Goal: Information Seeking & Learning: Stay updated

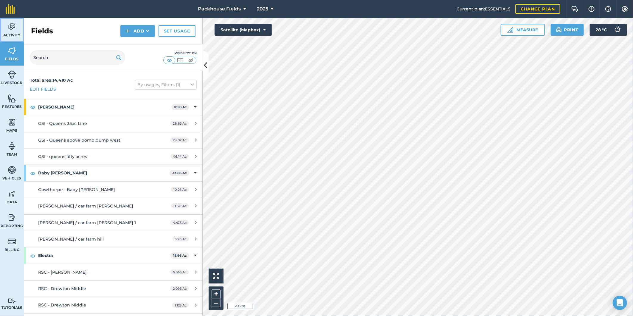
click at [13, 29] on img at bounding box center [12, 26] width 8 height 9
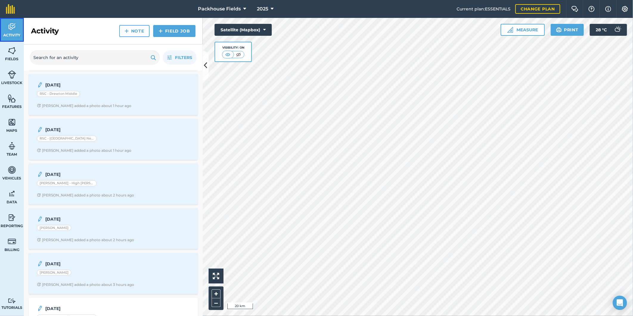
scroll to position [254, 0]
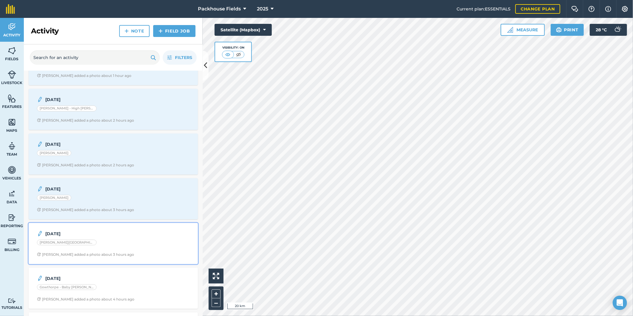
click at [111, 241] on div "[PERSON_NAME][GEOGRAPHIC_DATA]" at bounding box center [113, 244] width 153 height 8
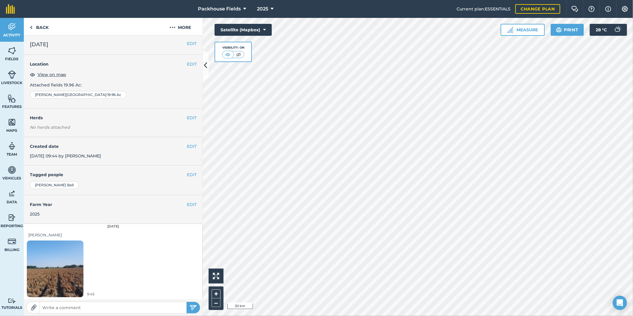
scroll to position [2, 0]
click at [39, 26] on link "Back" at bounding box center [39, 27] width 31 height 18
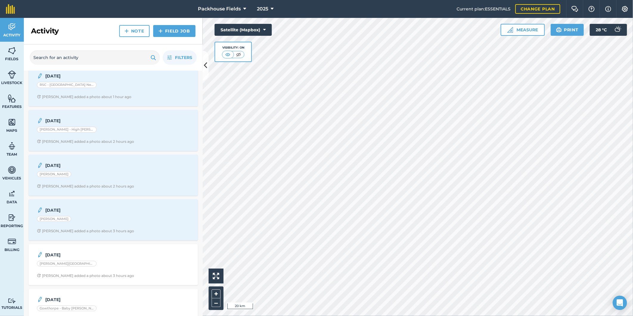
scroll to position [232, 0]
click at [111, 218] on div "[DATE] [PERSON_NAME] - [PERSON_NAME] added a photo about 3 hours ago" at bounding box center [113, 221] width 162 height 34
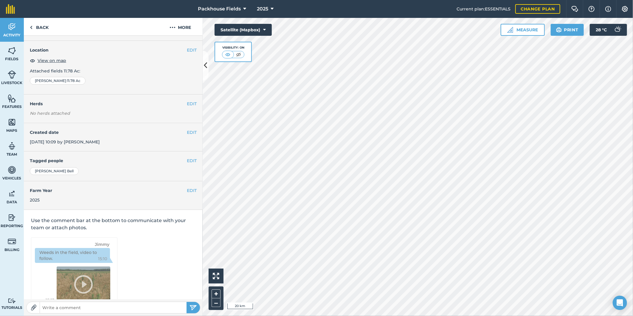
scroll to position [2, 0]
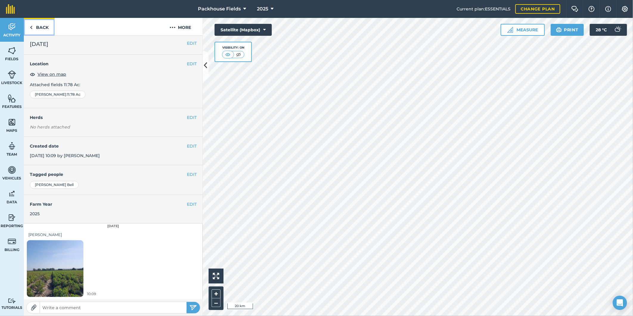
click at [44, 26] on link "Back" at bounding box center [39, 27] width 31 height 18
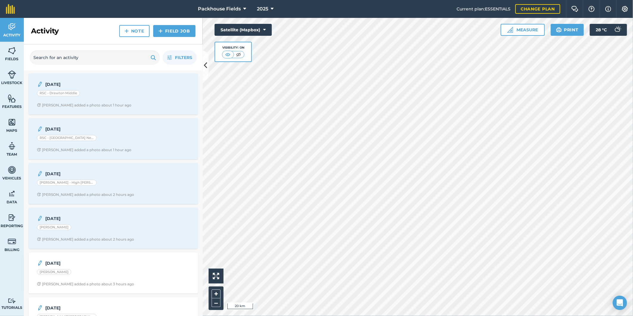
scroll to position [188, 0]
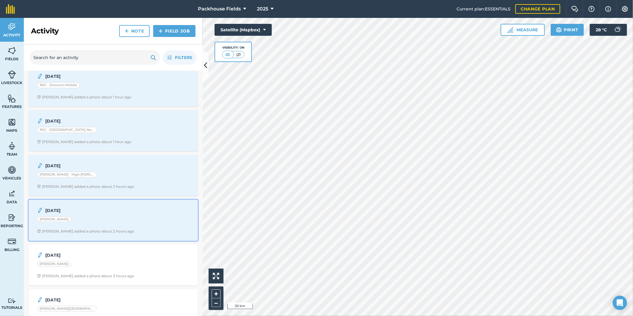
click at [120, 224] on div "[PERSON_NAME]" at bounding box center [113, 220] width 153 height 8
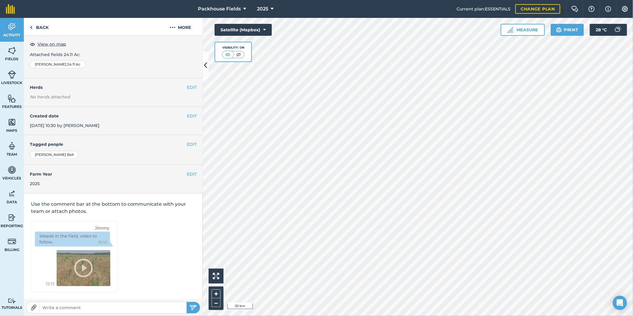
scroll to position [2, 0]
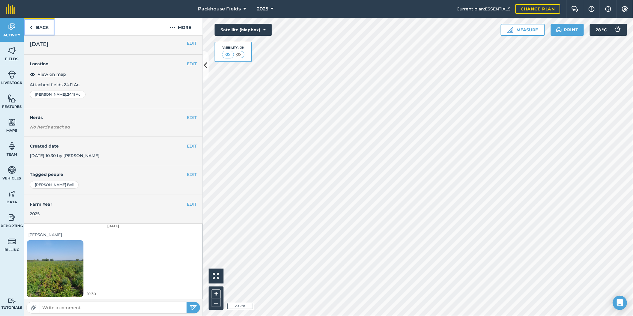
click at [46, 23] on link "Back" at bounding box center [39, 27] width 31 height 18
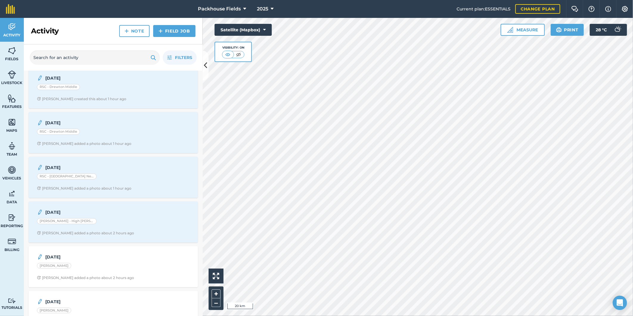
scroll to position [154, 0]
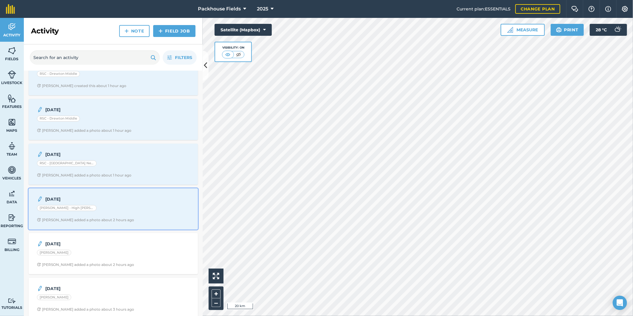
click at [122, 214] on div "[DATE] [PERSON_NAME] - High [PERSON_NAME] added a photo about 2 hours ago" at bounding box center [113, 209] width 162 height 34
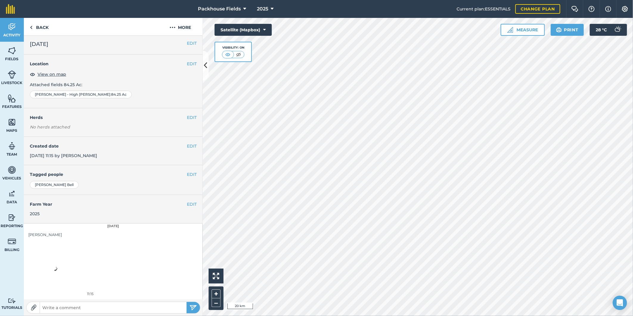
scroll to position [2, 0]
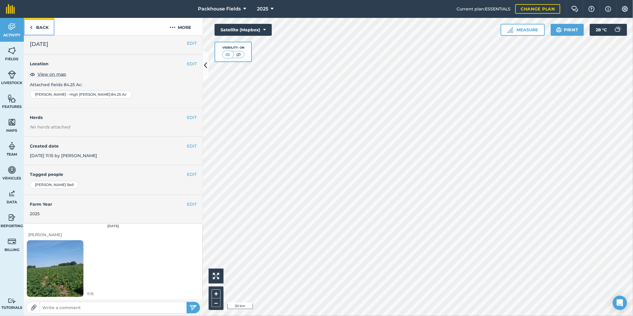
click at [40, 28] on link "Back" at bounding box center [39, 27] width 31 height 18
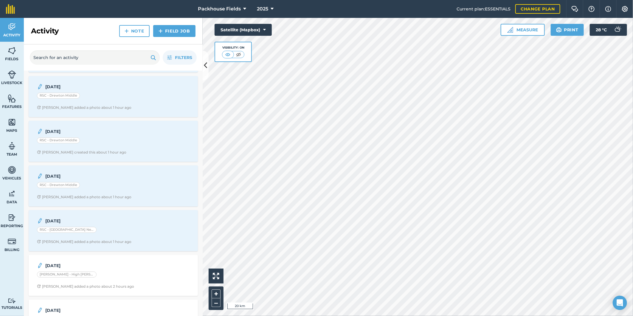
scroll to position [99, 0]
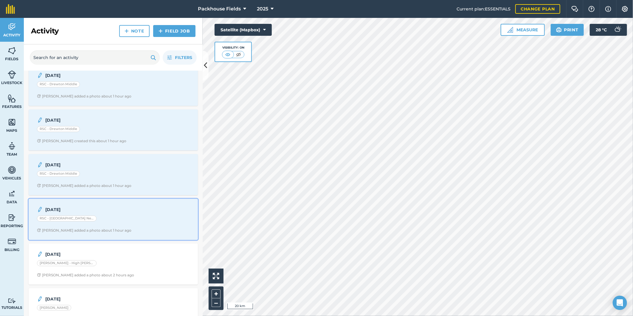
click at [120, 223] on div "RSC - [GEOGRAPHIC_DATA] Near" at bounding box center [113, 220] width 153 height 8
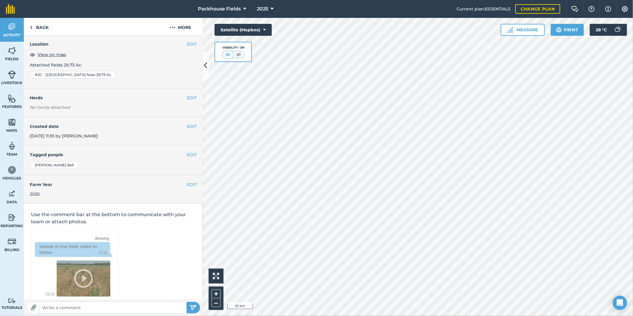
scroll to position [2, 0]
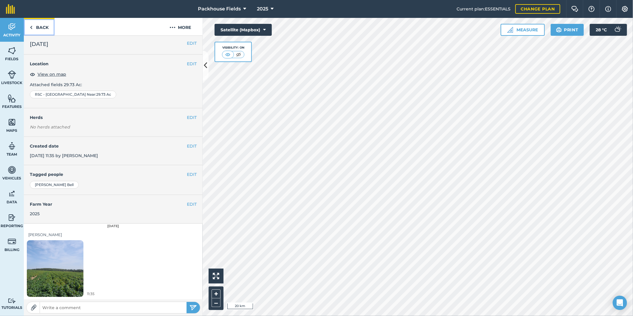
click at [43, 22] on link "Back" at bounding box center [39, 27] width 31 height 18
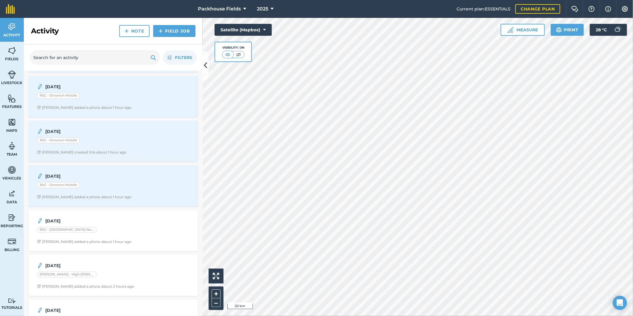
scroll to position [88, 0]
click at [97, 194] on div "[DATE] RSC - Drewton Middle [PERSON_NAME] added a photo about 1 hour ago" at bounding box center [113, 186] width 162 height 34
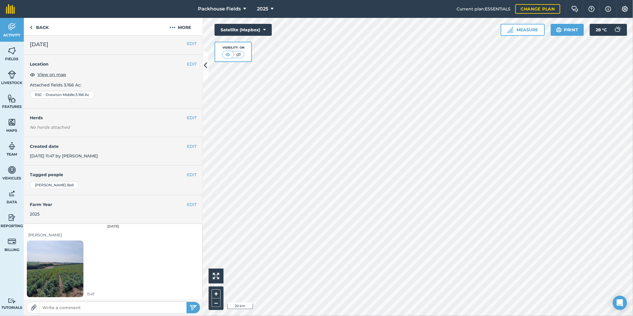
scroll to position [2, 0]
click at [49, 27] on link "Back" at bounding box center [39, 27] width 31 height 18
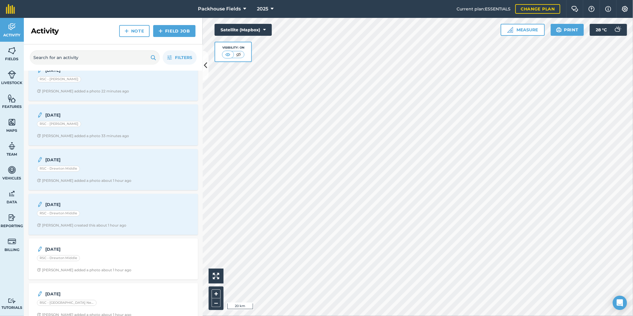
scroll to position [22, 0]
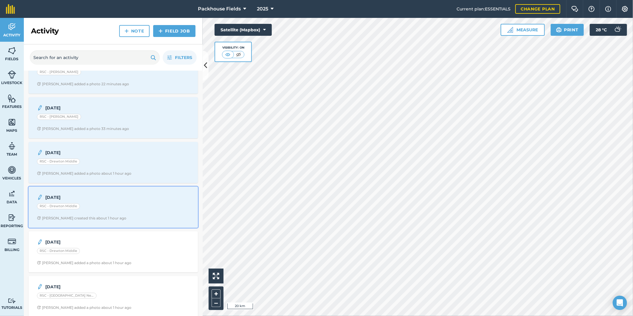
click at [101, 216] on div "[DATE] RSC - Drewton Middle [PERSON_NAME] created this about 1 hour ago" at bounding box center [113, 207] width 162 height 34
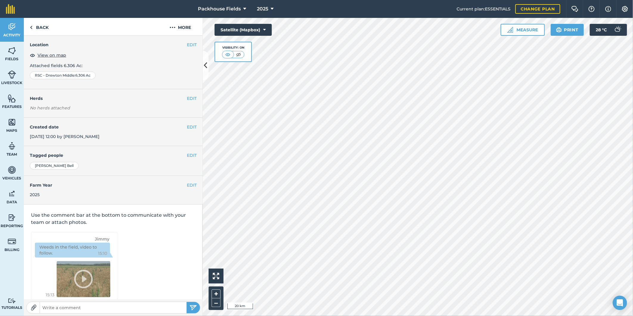
scroll to position [32, 0]
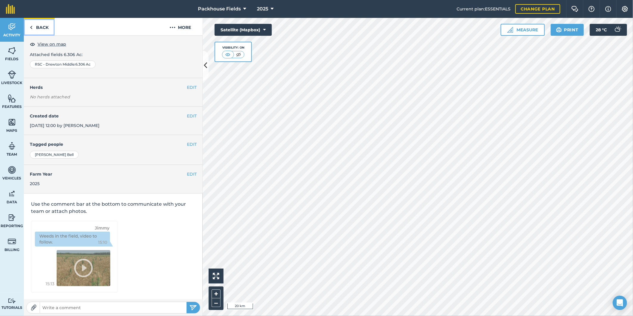
click at [46, 24] on link "Back" at bounding box center [39, 27] width 31 height 18
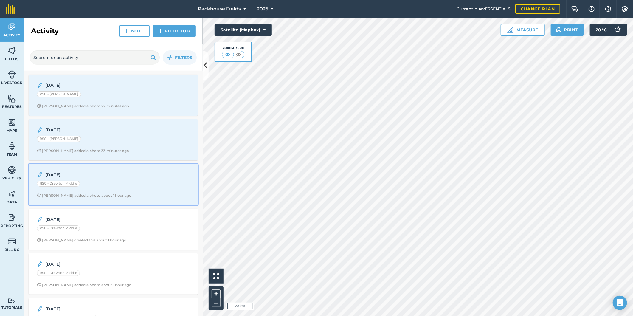
click at [112, 188] on div "RSC - Drewton Middle" at bounding box center [113, 185] width 153 height 8
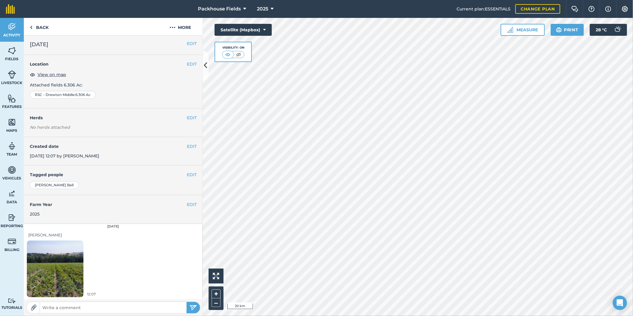
scroll to position [2, 0]
click at [58, 281] on img at bounding box center [55, 268] width 57 height 75
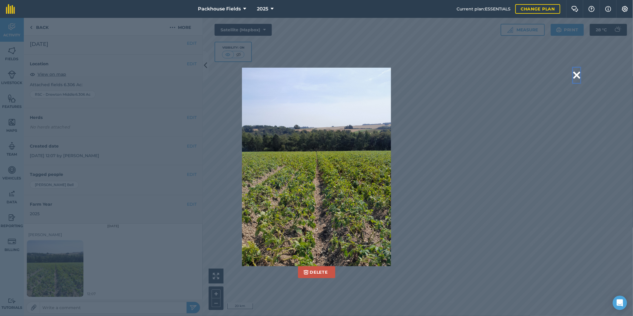
click at [576, 74] on button at bounding box center [576, 75] width 7 height 15
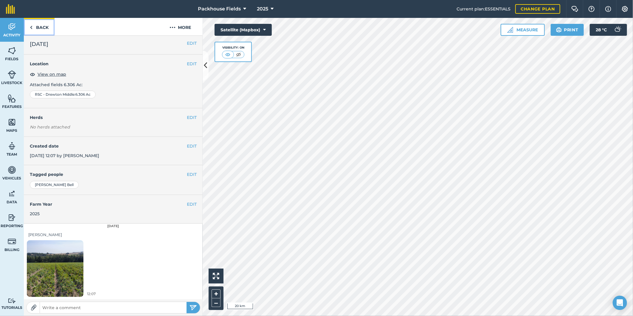
click at [46, 24] on link "Back" at bounding box center [39, 27] width 31 height 18
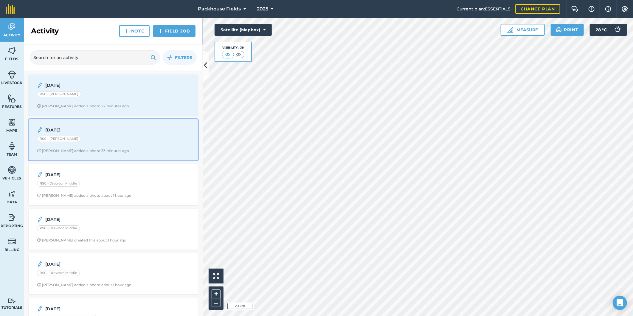
click at [101, 146] on div "[DATE] RSC - Drewton Far [PERSON_NAME] added a photo 33 minutes ago" at bounding box center [113, 140] width 162 height 34
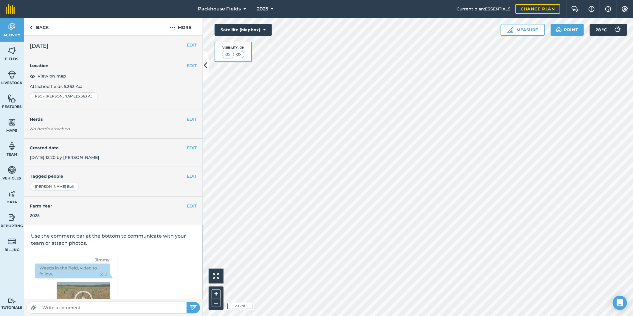
scroll to position [2, 0]
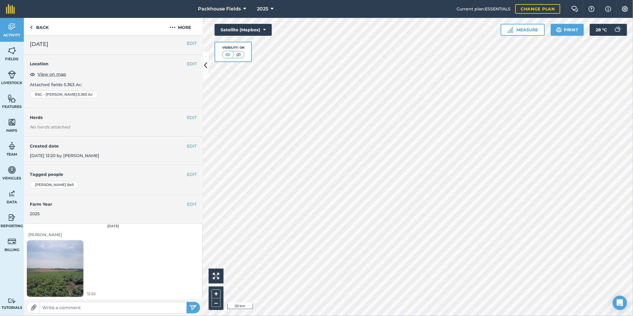
click at [69, 281] on img at bounding box center [55, 268] width 57 height 75
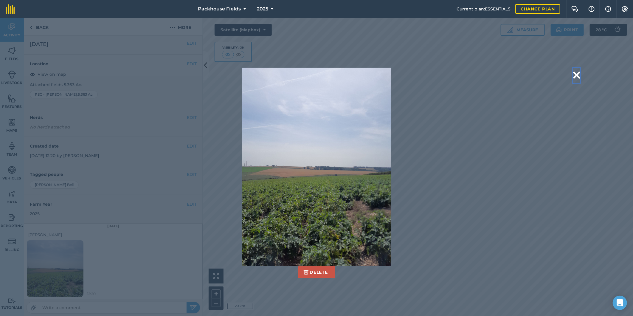
click at [575, 72] on button at bounding box center [576, 75] width 7 height 15
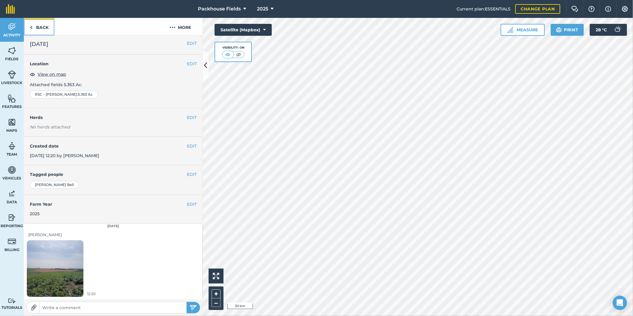
click at [36, 28] on link "Back" at bounding box center [39, 27] width 31 height 18
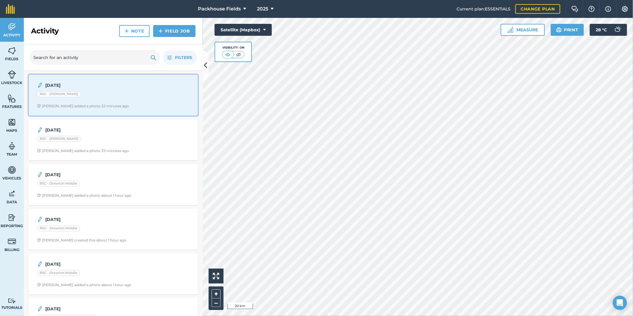
click at [108, 101] on div "[DATE] RSC - Drewton Far [PERSON_NAME] added a photo 22 minutes ago" at bounding box center [113, 95] width 162 height 34
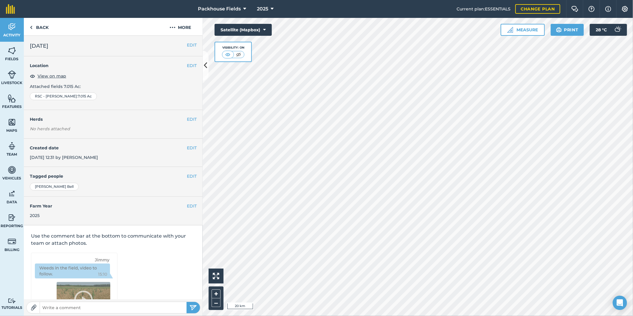
scroll to position [2, 0]
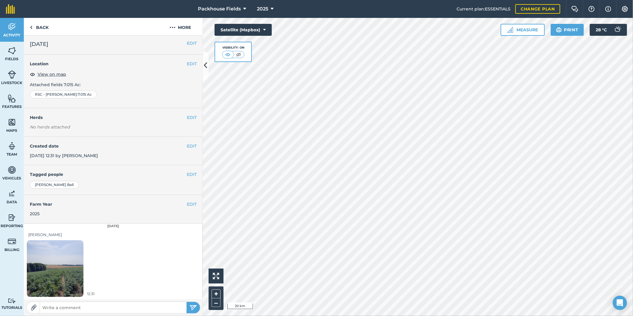
click at [73, 275] on img at bounding box center [55, 268] width 57 height 75
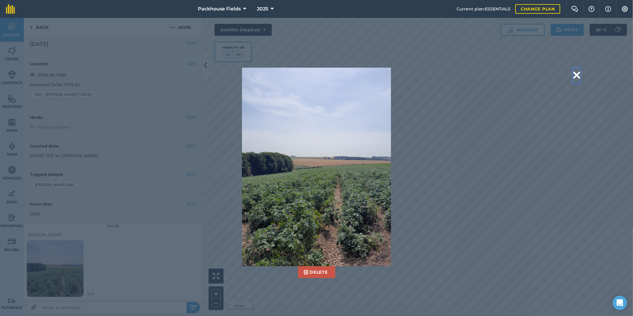
click at [577, 75] on button at bounding box center [576, 75] width 7 height 15
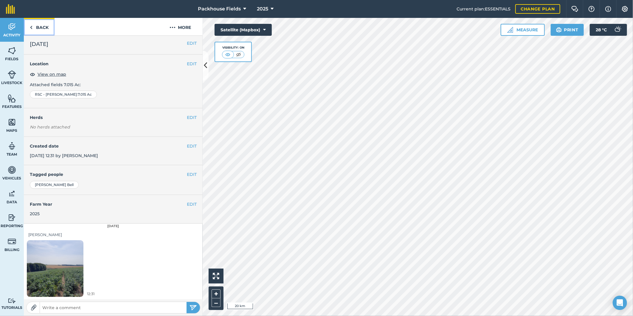
click at [51, 31] on link "Back" at bounding box center [39, 27] width 31 height 18
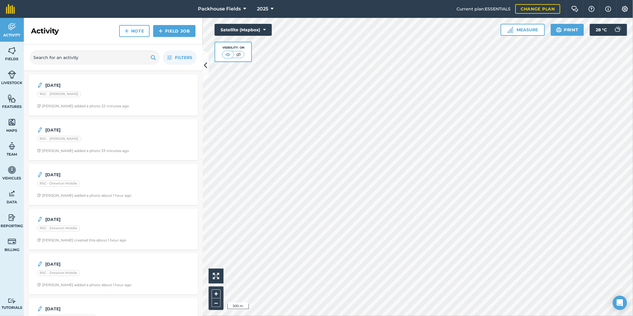
click at [202, 210] on div "Activity Fields Livestock Features Maps Team Vehicles Data Reporting Billing Tu…" at bounding box center [316, 167] width 633 height 298
click at [326, 316] on html "Packhouse Fields 2025 Current plan : ESSENTIALS Change plan Farm Chat Help Info…" at bounding box center [316, 158] width 633 height 316
click at [425, 316] on html "Packhouse Fields 2025 Current plan : ESSENTIALS Change plan Farm Chat Help Info…" at bounding box center [316, 158] width 633 height 316
click at [258, 29] on button "Satellite (Mapbox)" at bounding box center [243, 30] width 57 height 12
click at [256, 53] on button "Satellite (Mapbox)" at bounding box center [243, 54] width 57 height 12
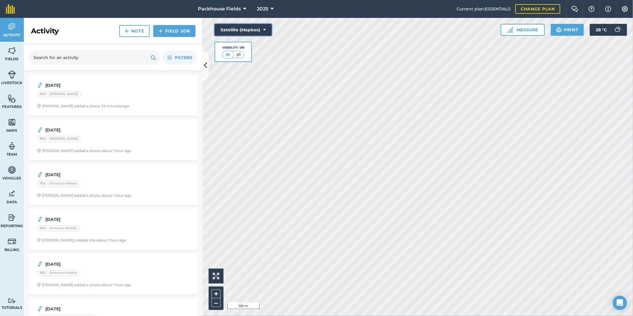
click at [253, 30] on button "Satellite (Mapbox)" at bounding box center [243, 30] width 57 height 12
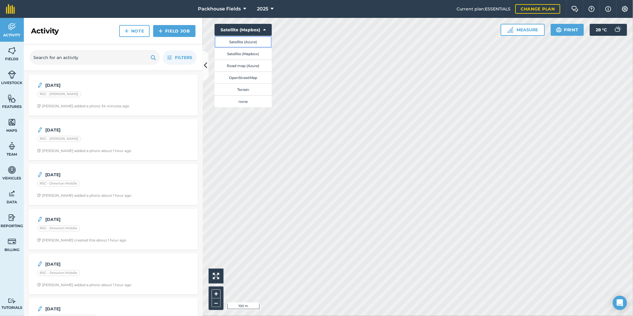
click at [257, 41] on button "Satellite (Azure)" at bounding box center [243, 42] width 57 height 12
click at [404, 174] on div at bounding box center [418, 167] width 430 height 298
